Goal: Navigation & Orientation: Understand site structure

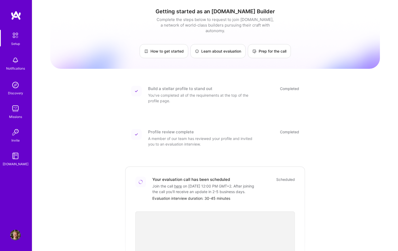
scroll to position [129, 0]
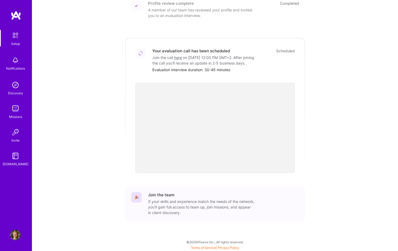
click at [15, 30] on img at bounding box center [15, 35] width 11 height 11
click at [12, 156] on img at bounding box center [15, 156] width 11 height 11
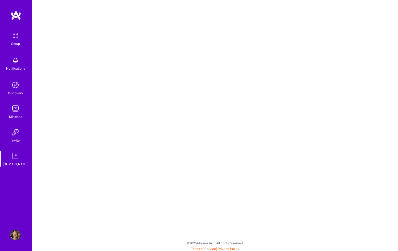
click at [18, 42] on div "Setup" at bounding box center [15, 44] width 9 height 6
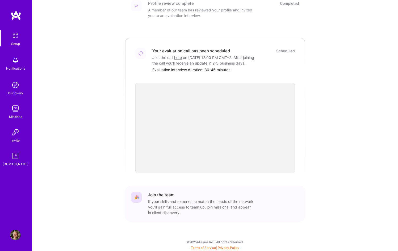
scroll to position [68, 0]
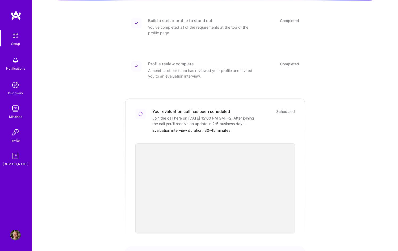
click at [17, 85] on img at bounding box center [15, 85] width 11 height 11
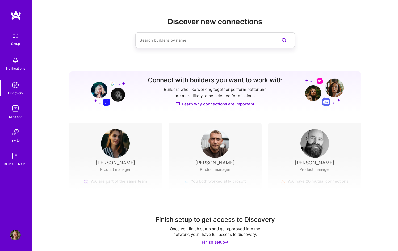
scroll to position [3, 0]
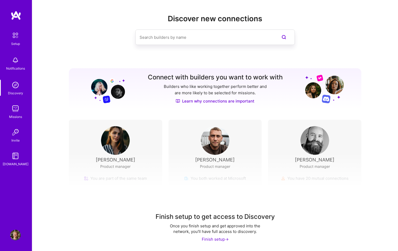
click at [15, 39] on img at bounding box center [15, 35] width 11 height 11
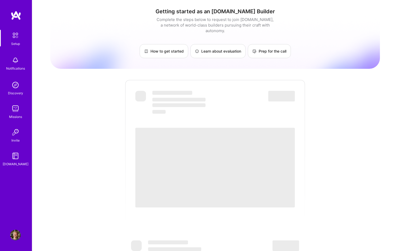
click at [20, 69] on div "Notifications" at bounding box center [15, 69] width 19 height 6
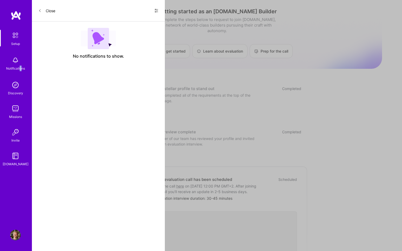
click at [157, 10] on icon at bounding box center [156, 11] width 4 height 4
click at [221, 46] on div at bounding box center [201, 125] width 402 height 251
